Goal: Task Accomplishment & Management: Manage account settings

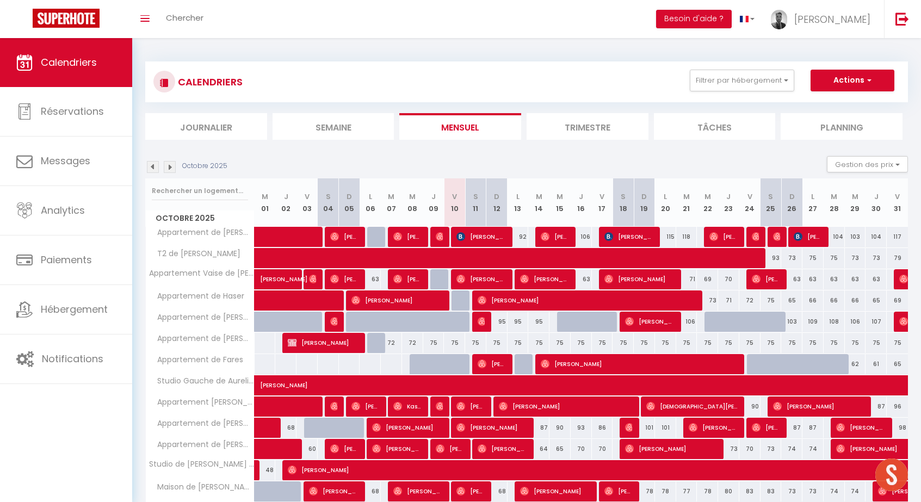
click at [170, 163] on img at bounding box center [170, 167] width 12 height 12
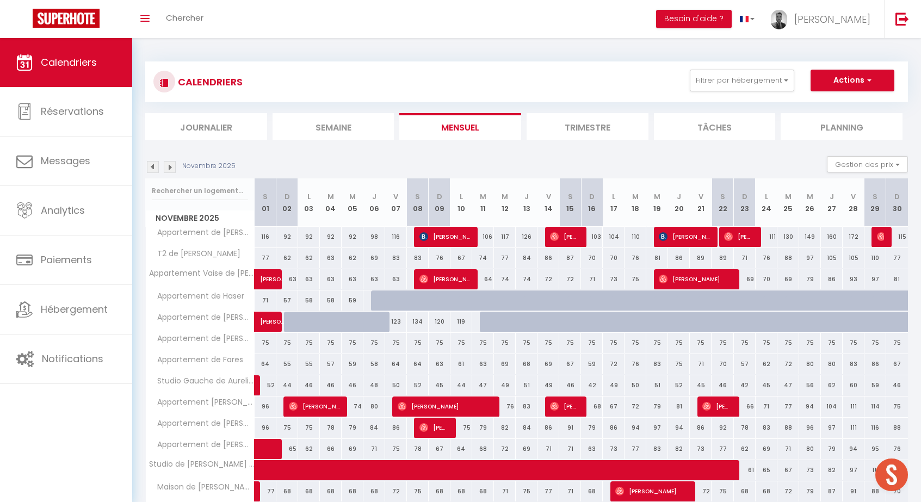
click at [170, 163] on img at bounding box center [170, 167] width 12 height 12
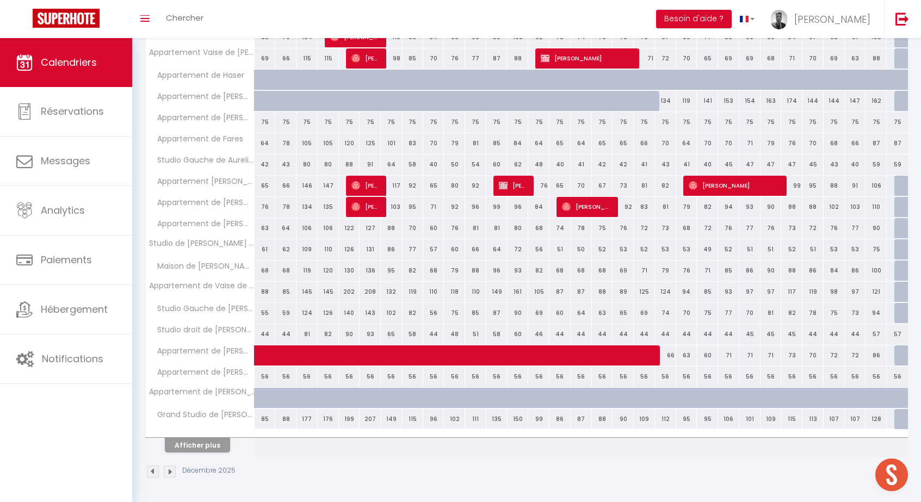
scroll to position [220, 0]
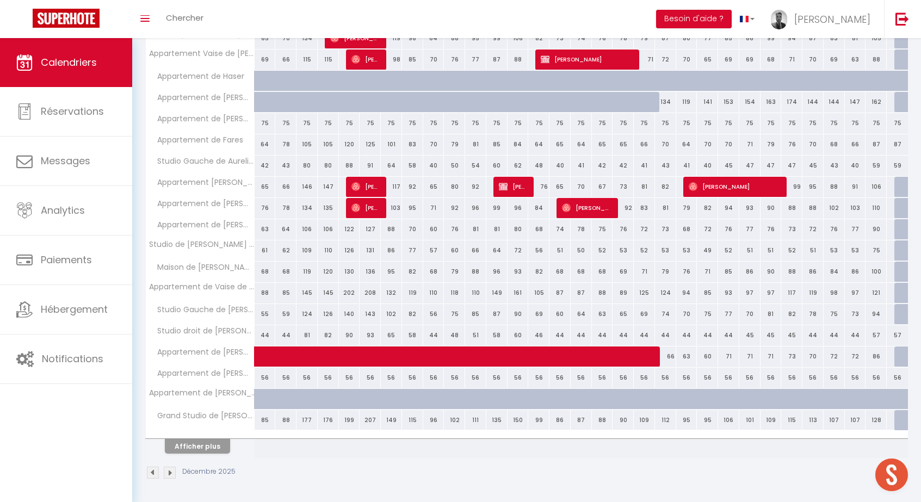
click at [221, 446] on button "Afficher plus" at bounding box center [197, 446] width 65 height 15
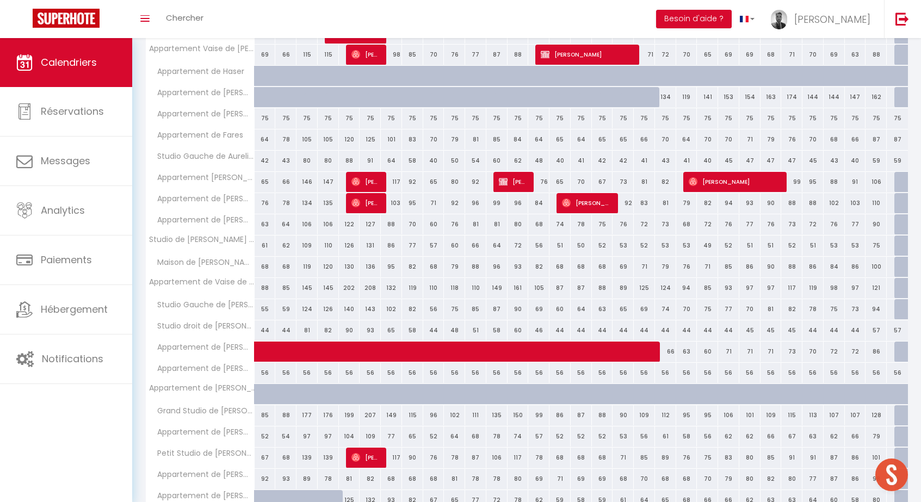
scroll to position [219, 0]
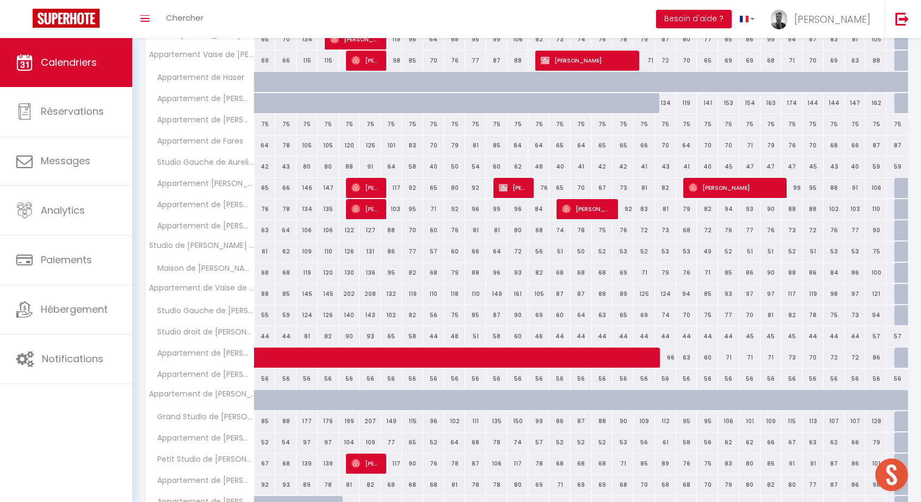
click at [897, 141] on div "87" at bounding box center [897, 145] width 21 height 20
type input "87"
type input "Mer 31 Décembre 2025"
type input "Jeu 01 Janvier 2026"
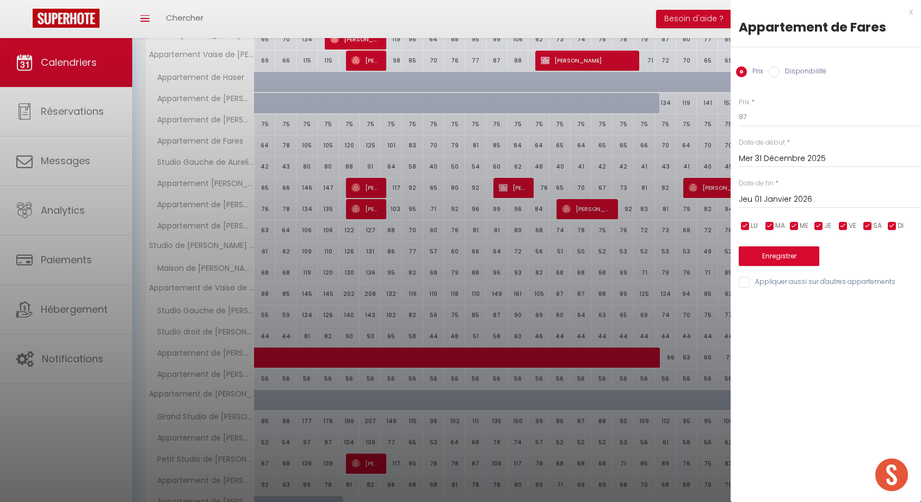
click at [788, 62] on div "Prix Disponibilité" at bounding box center [826, 65] width 190 height 36
click at [783, 67] on label "Disponibilité" at bounding box center [803, 72] width 47 height 12
click at [780, 67] on input "Disponibilité" at bounding box center [774, 71] width 11 height 11
radio input "true"
radio input "false"
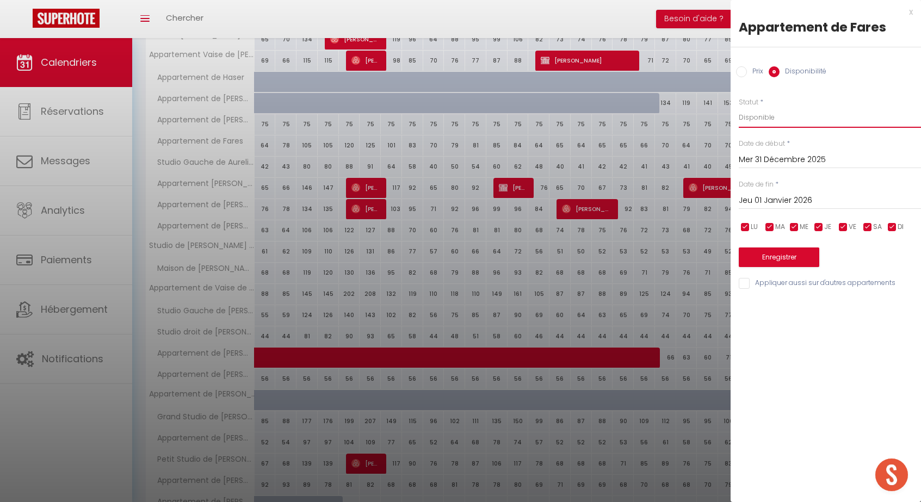
select select "0"
click at [761, 253] on button "Enregistrer" at bounding box center [779, 258] width 81 height 20
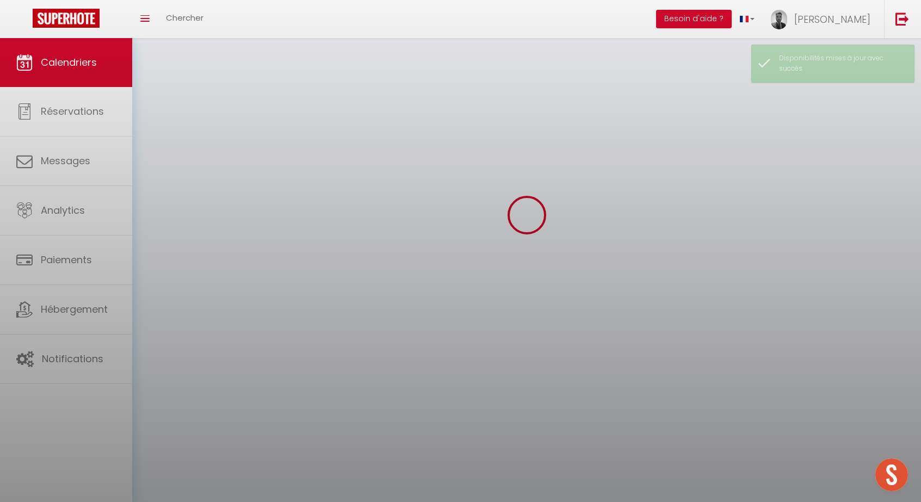
scroll to position [38, 0]
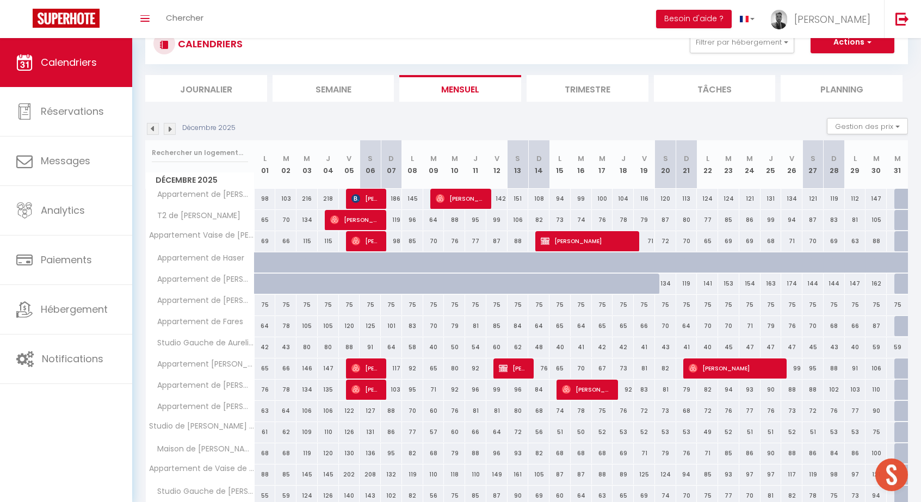
click at [349, 324] on div "120" at bounding box center [349, 326] width 21 height 20
select select "1"
type input "Ven 05 Décembre 2025"
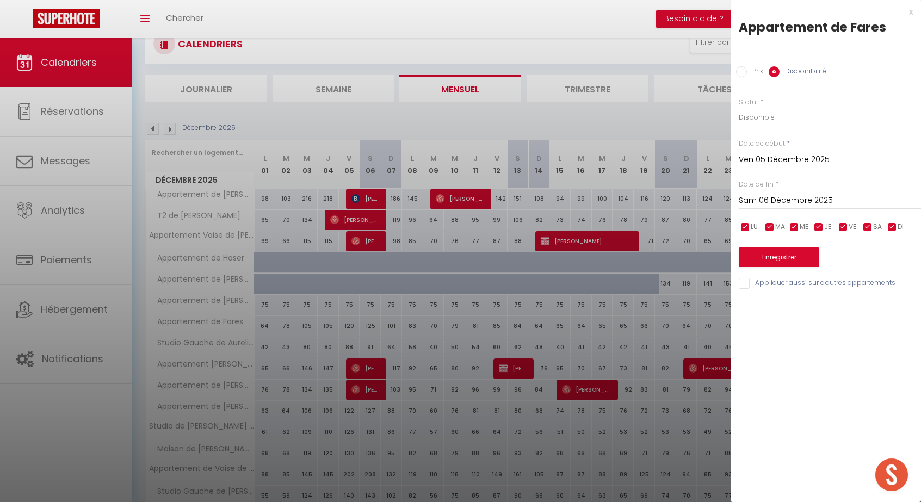
click at [787, 200] on input "Sam 06 Décembre 2025" at bounding box center [830, 201] width 182 height 14
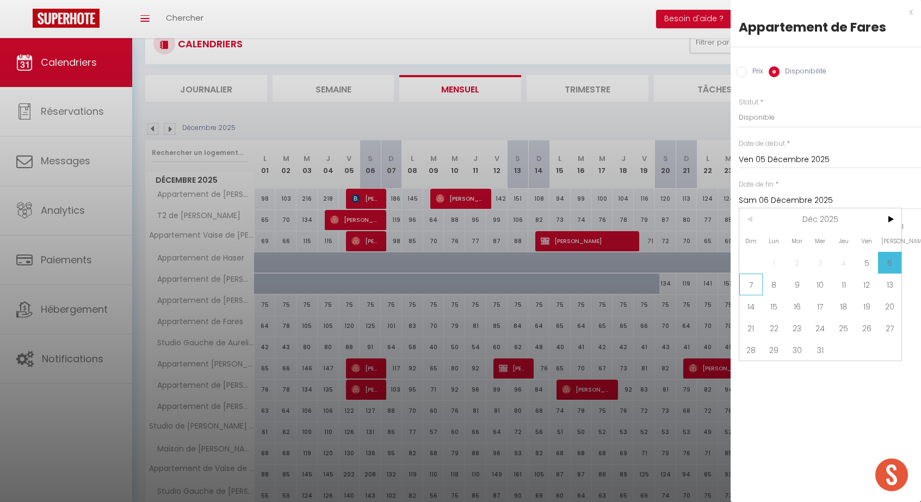
click at [750, 287] on span "7" at bounding box center [750, 285] width 23 height 22
type input "Dim 07 Décembre 2025"
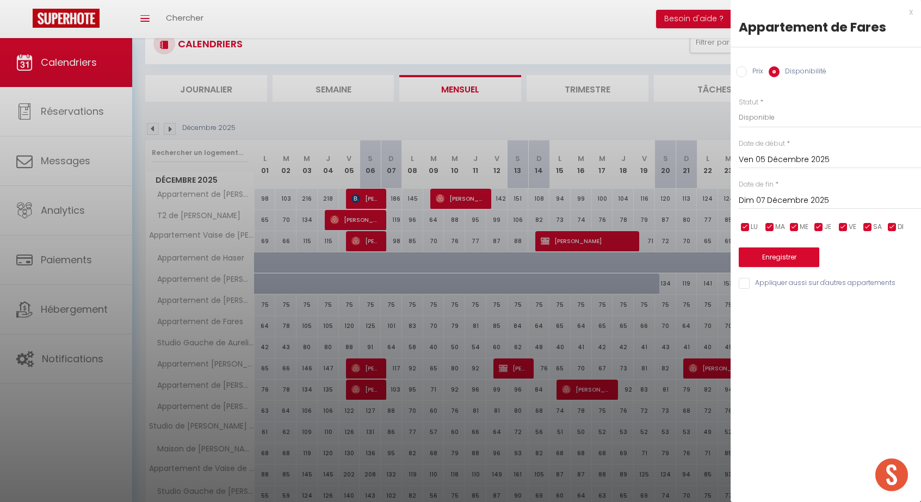
click at [796, 158] on input "Ven 05 Décembre 2025" at bounding box center [830, 160] width 182 height 14
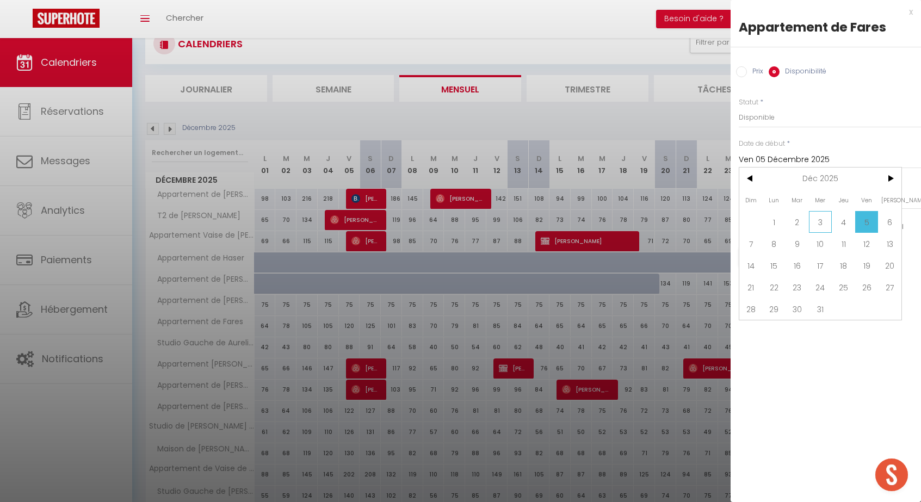
click at [829, 223] on span "3" at bounding box center [820, 222] width 23 height 22
type input "Mer 03 Décembre 2025"
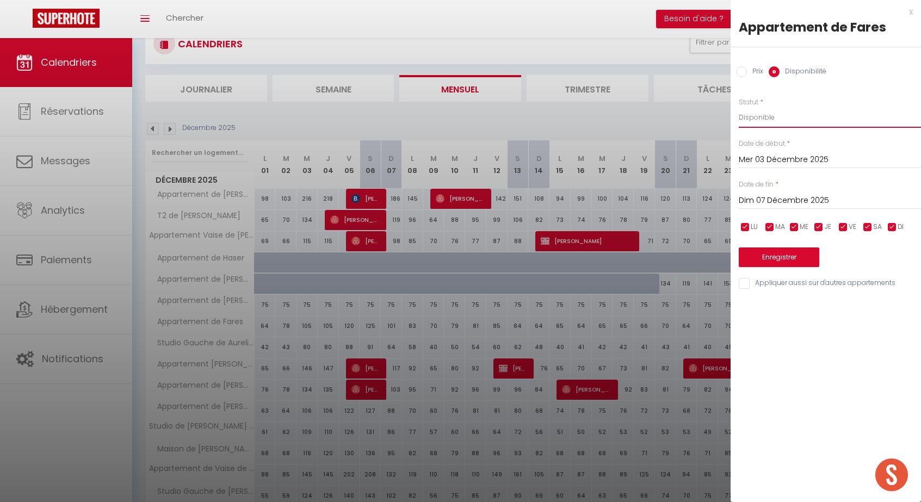
select select "0"
click at [773, 255] on button "Enregistrer" at bounding box center [779, 258] width 81 height 20
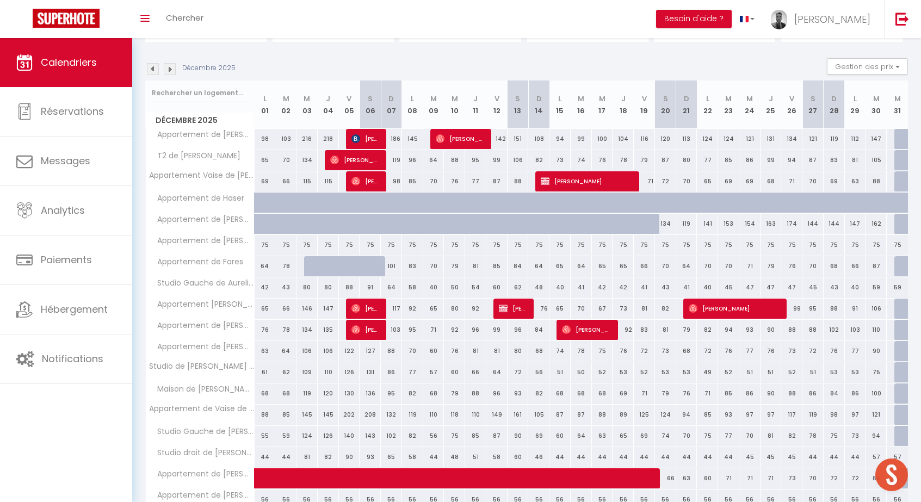
scroll to position [100, 0]
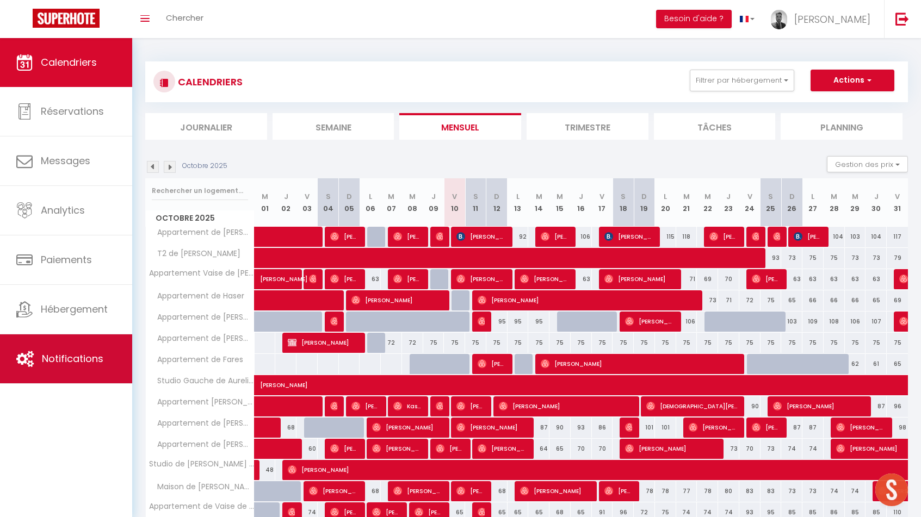
click at [102, 372] on link "Notifications" at bounding box center [66, 359] width 132 height 49
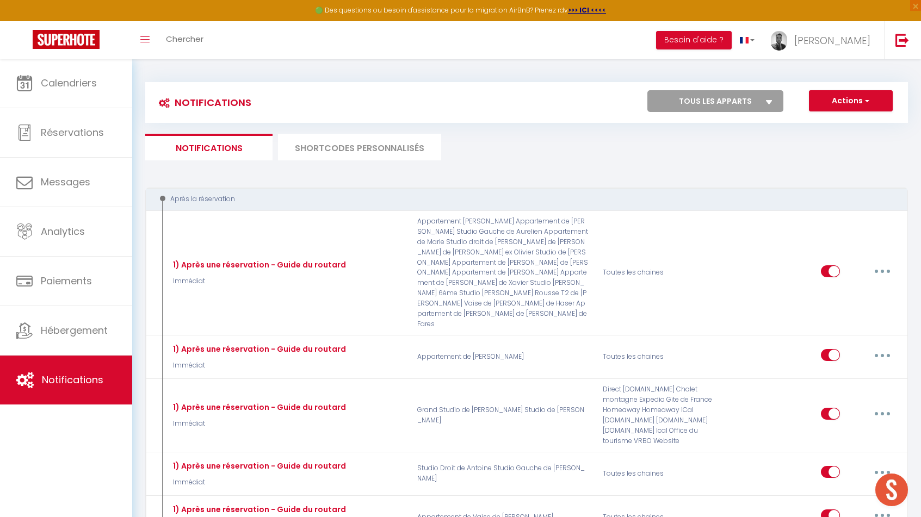
select select
checkbox input "false"
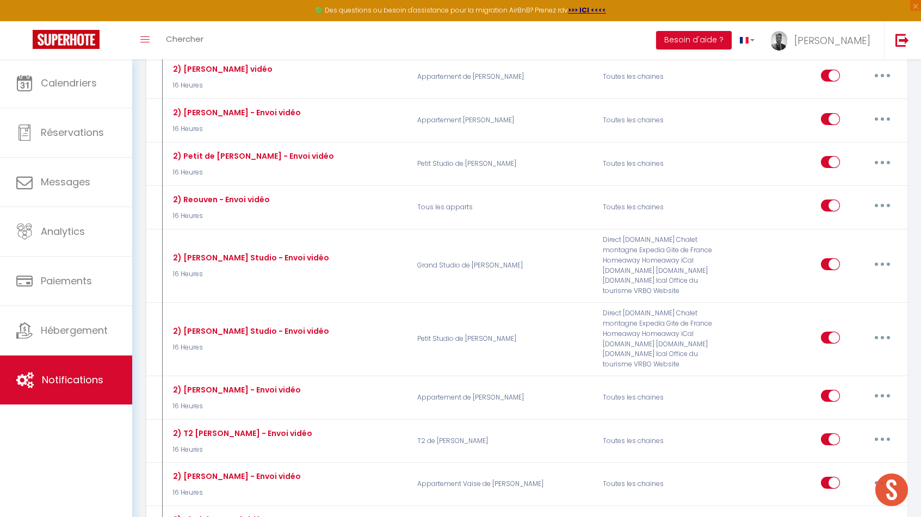
select select
checkbox input "false"
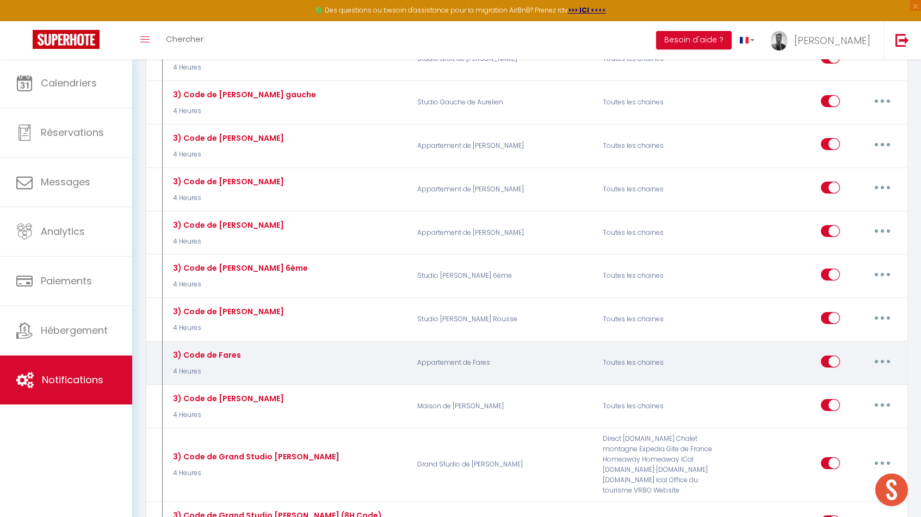
scroll to position [2348, 0]
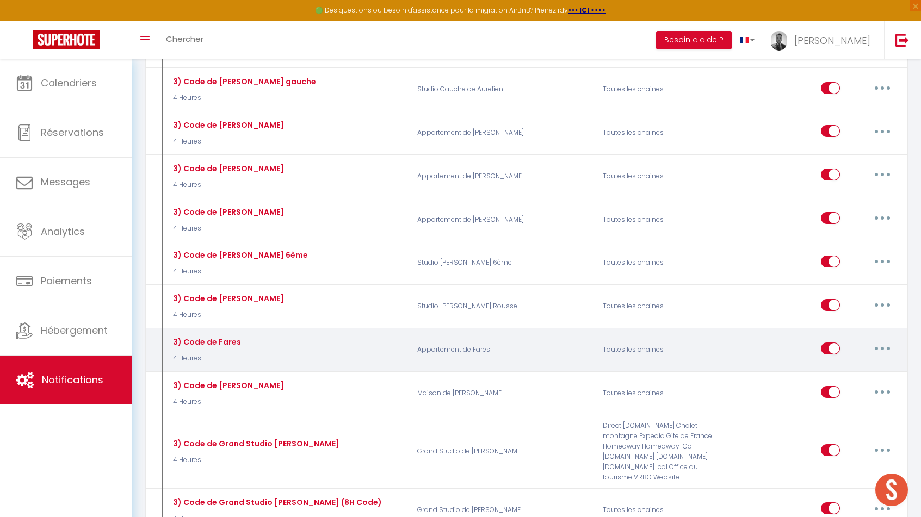
click at [884, 347] on icon "button" at bounding box center [882, 348] width 3 height 3
click at [862, 364] on link "Editer" at bounding box center [854, 373] width 81 height 18
type input "3) Code de Fares"
select select "4 Heures"
select select "if_deposit_is_paid"
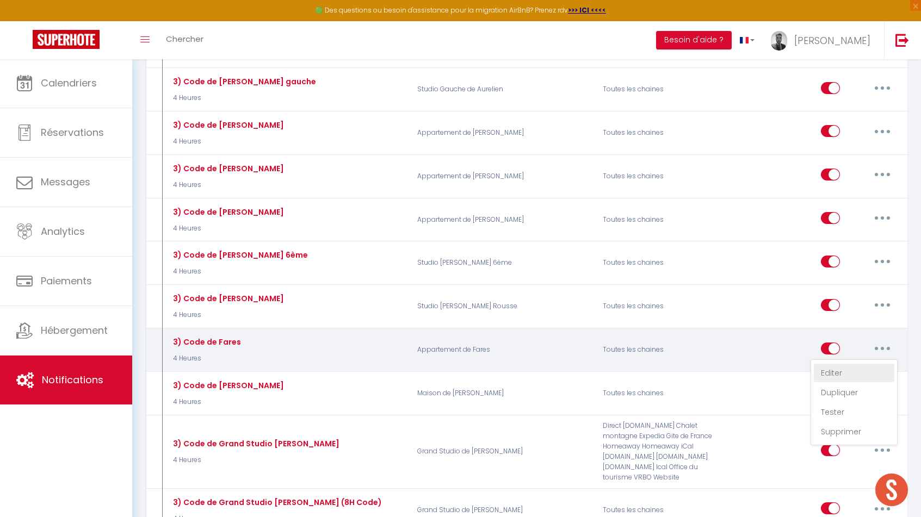
checkbox input "true"
checkbox input "false"
radio input "true"
type input "Instructions et codes pour votre arrivée du jour dans mon logement"
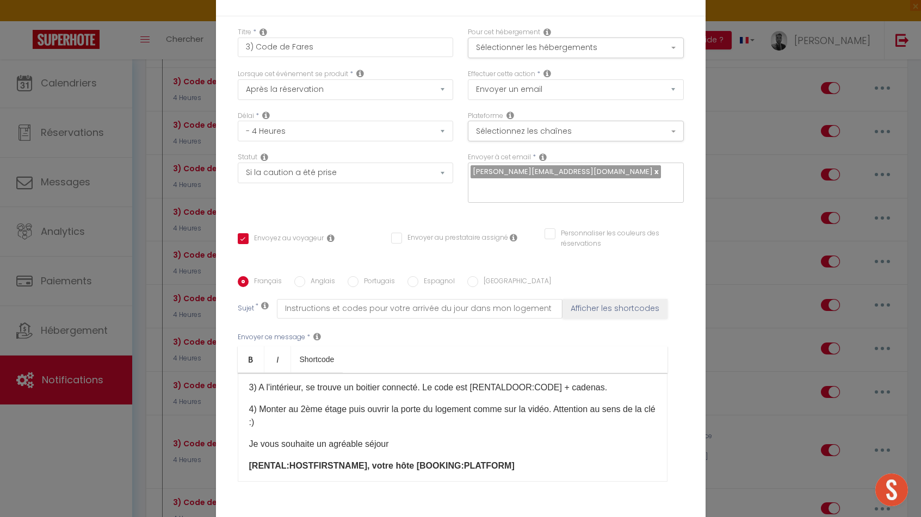
scroll to position [113, 0]
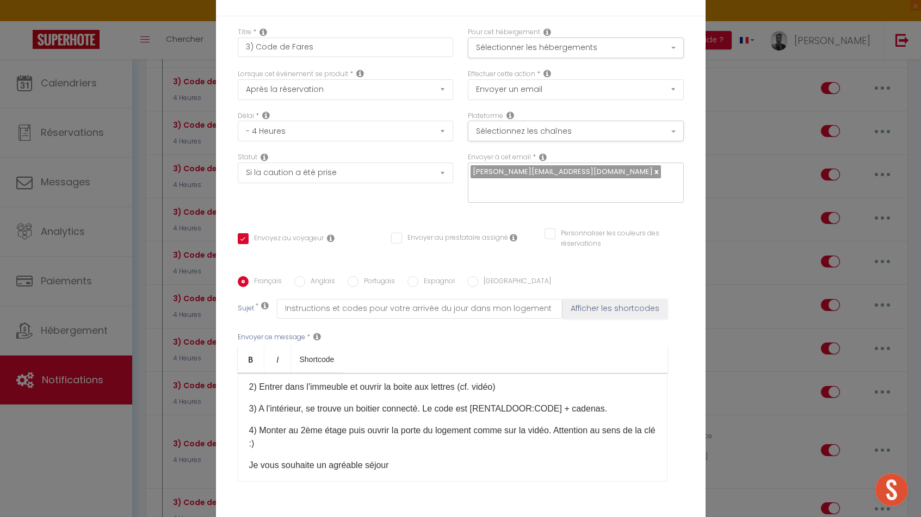
click at [456, 445] on p "4) Monter au 2ème étage puis ouvrir la porte du logement comme sur la vidéo. At…" at bounding box center [452, 437] width 407 height 26
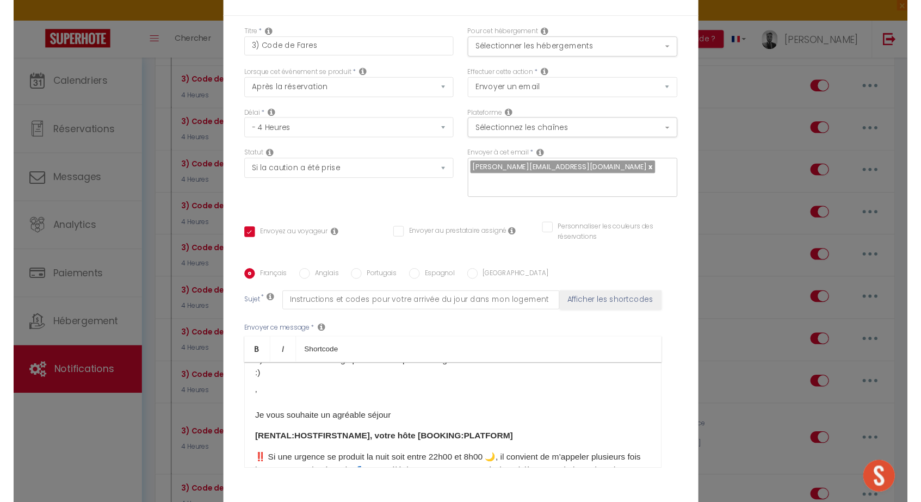
scroll to position [164, 0]
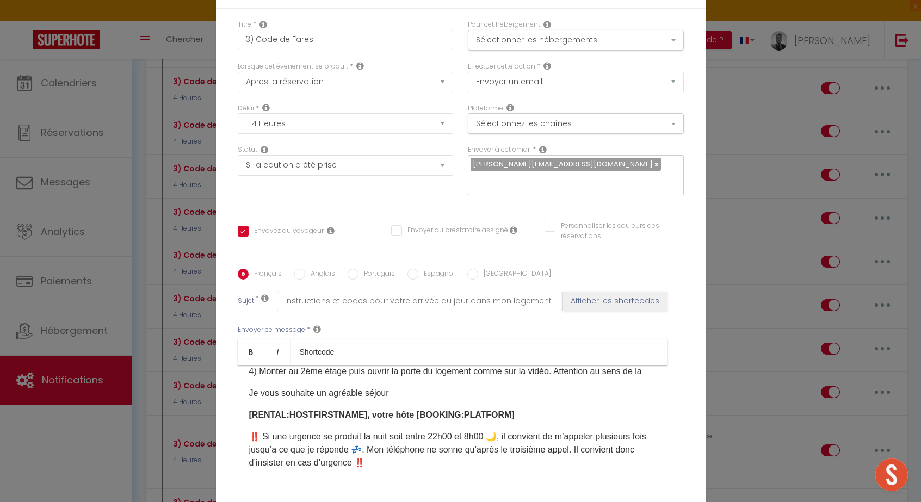
click at [285, 382] on div "Bonjour [GUEST:FIRST_NAME], Votre séjour débute ce jour ... 📍L’adresse exacte d…" at bounding box center [453, 420] width 430 height 109
click at [262, 392] on p "Je vous souhaite un agréable séjour" at bounding box center [452, 393] width 407 height 13
click at [250, 392] on p "Je vous souhaite un agréable séjour" at bounding box center [452, 393] width 407 height 13
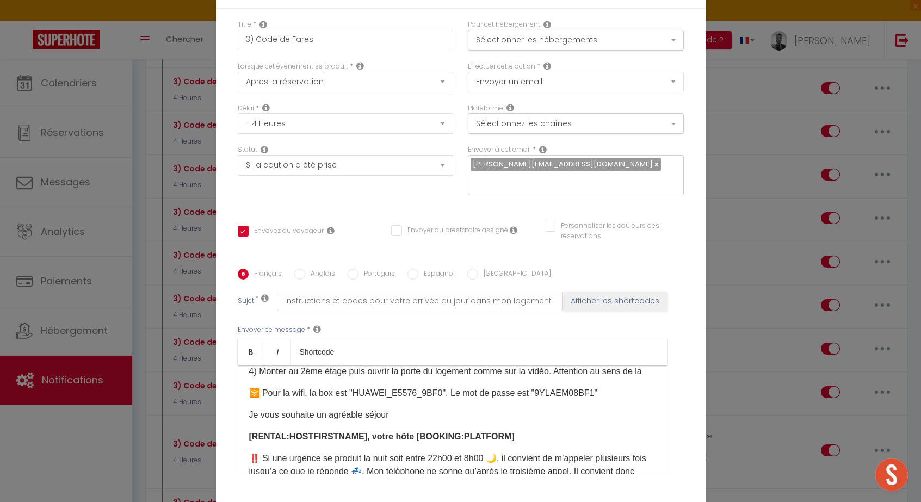
click at [567, 393] on p "🛜 Pour la wifi, la box est "HUAWEI_E5576_9BF0". Le mot de passe est "9YLAEM08BF…" at bounding box center [452, 393] width 407 height 13
copy p "YLAEM08BF1""
click at [631, 365] on ul "Bold Italic Shortcode" at bounding box center [453, 352] width 430 height 27
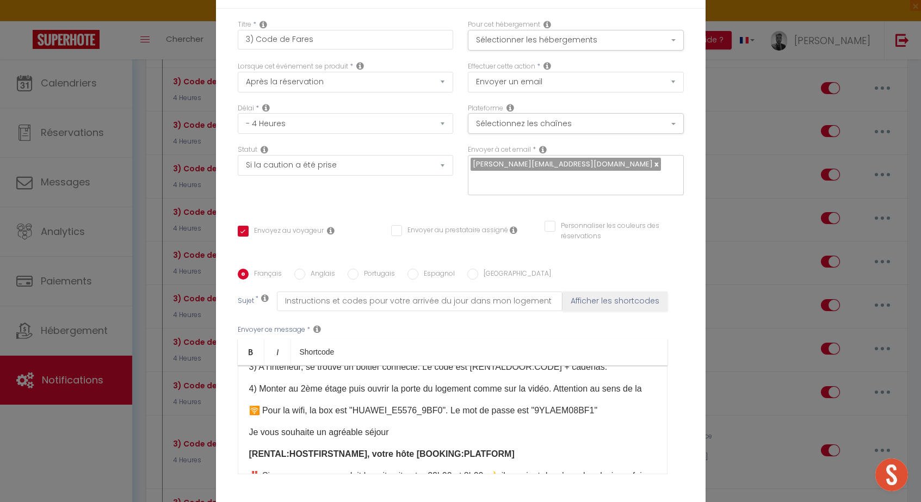
scroll to position [146, 0]
click at [398, 413] on p "🛜 Pour la wifi, la box est "HUAWEI_E5576_9BF0". Le mot de passe est "9YLAEM08BF…" at bounding box center [452, 411] width 407 height 13
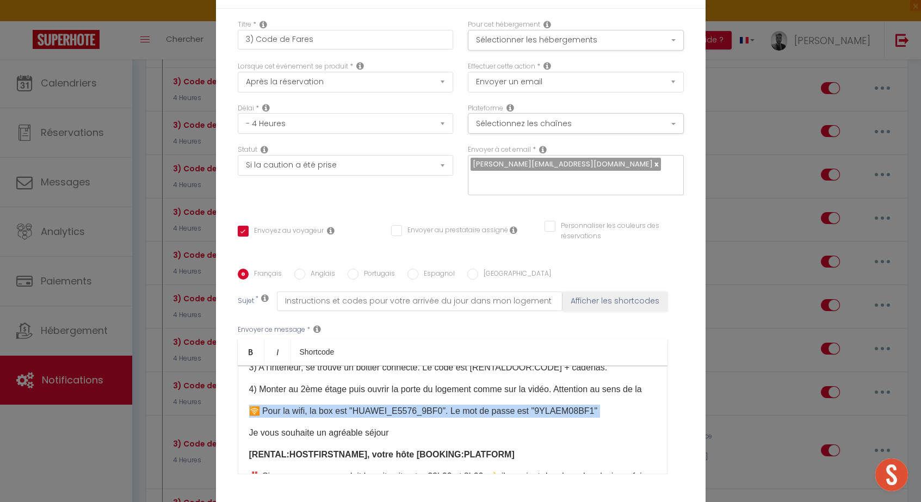
click at [398, 413] on p "🛜 Pour la wifi, la box est "HUAWEI_E5576_9BF0". Le mot de passe est "9YLAEM08BF…" at bounding box center [452, 411] width 407 height 13
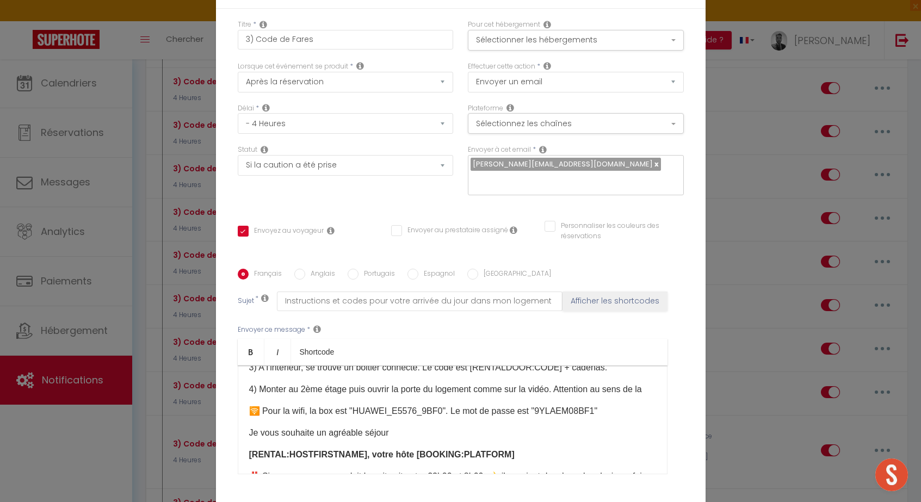
click at [421, 452] on strong "[RENTAL:HOSTFIRSTNAME]​, votre hôte [BOOKING:PLATFORM]​" at bounding box center [382, 454] width 266 height 9
click at [421, 413] on p "🛜 Pour la wifi, la box est "HUAWEI_E5576_9BF0". Le mot de passe est "9YLAEM08BF…" at bounding box center [452, 411] width 407 height 13
copy p "UAWEI_E5576_9BF0""
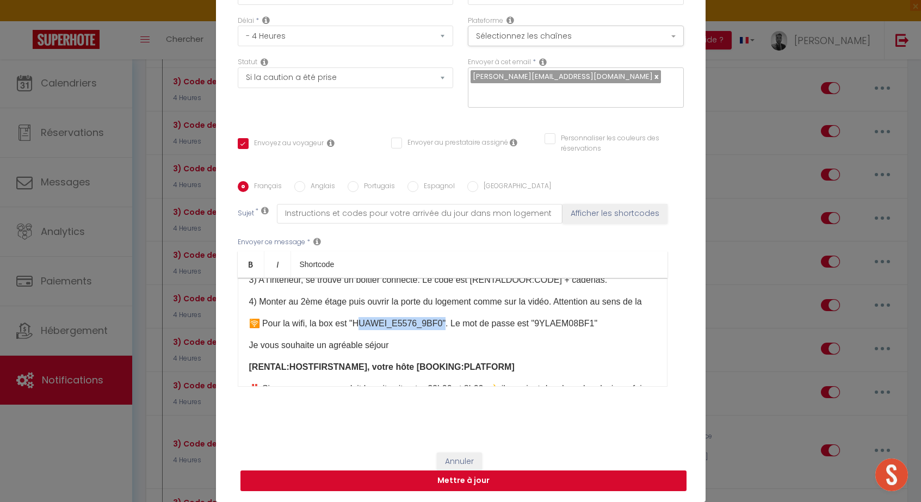
scroll to position [87, 0]
click at [460, 480] on button "Mettre à jour" at bounding box center [463, 481] width 446 height 21
checkbox input "true"
checkbox input "false"
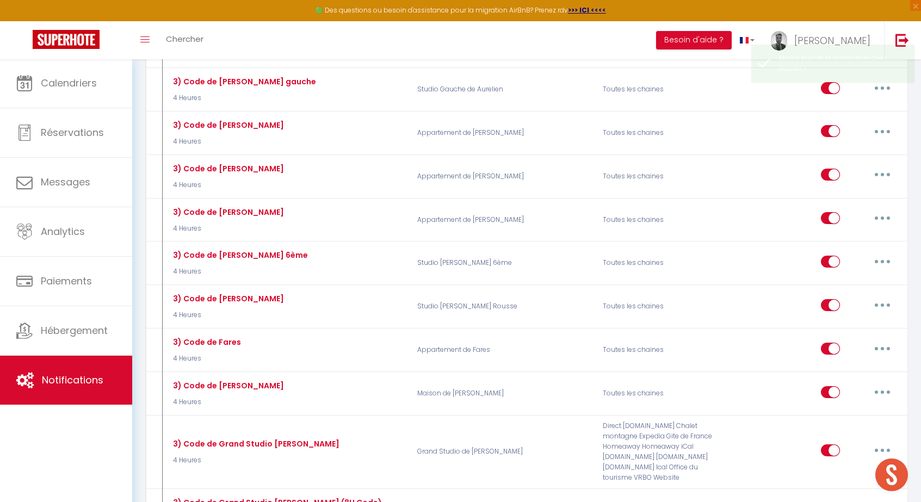
scroll to position [0, 0]
